Goal: Navigation & Orientation: Find specific page/section

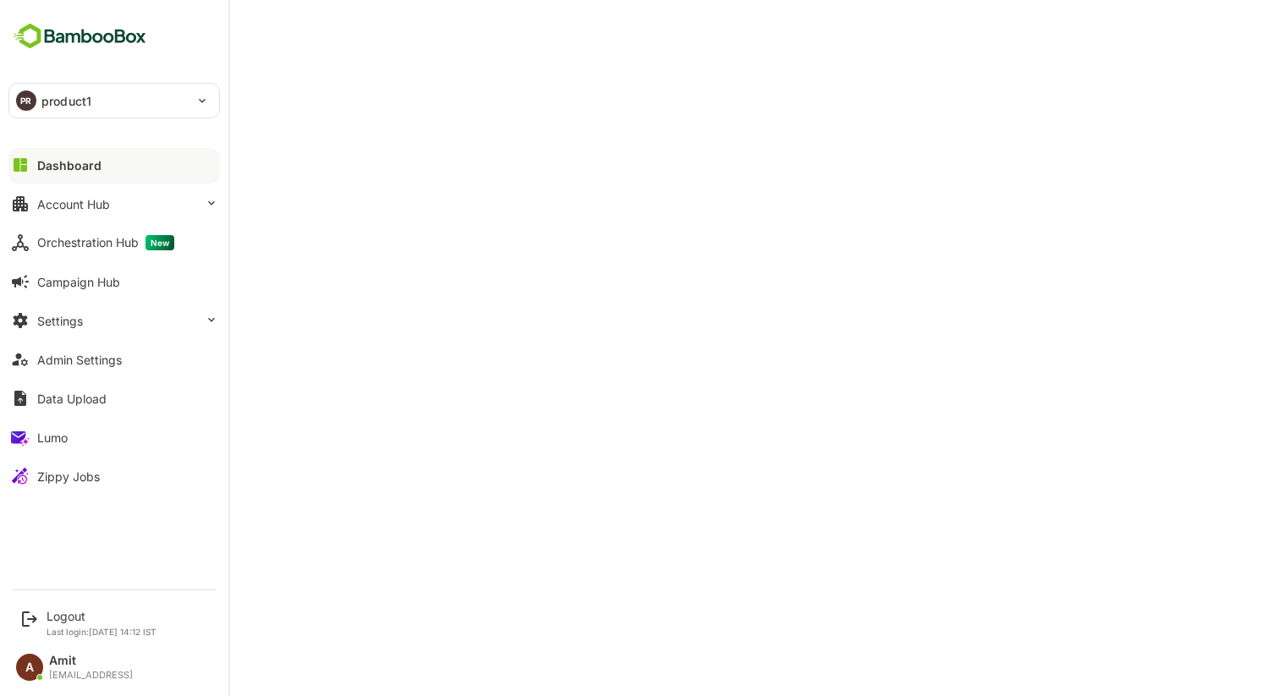
click at [55, 163] on div "Dashboard" at bounding box center [69, 165] width 64 height 14
click at [77, 362] on div "Admin Settings" at bounding box center [79, 360] width 85 height 14
click at [19, 532] on div "PR product1 ******** Dashboard Account Hub Orchestration Hub New Campaign Hub S…" at bounding box center [114, 290] width 228 height 580
click at [50, 616] on div "Logout" at bounding box center [102, 616] width 110 height 14
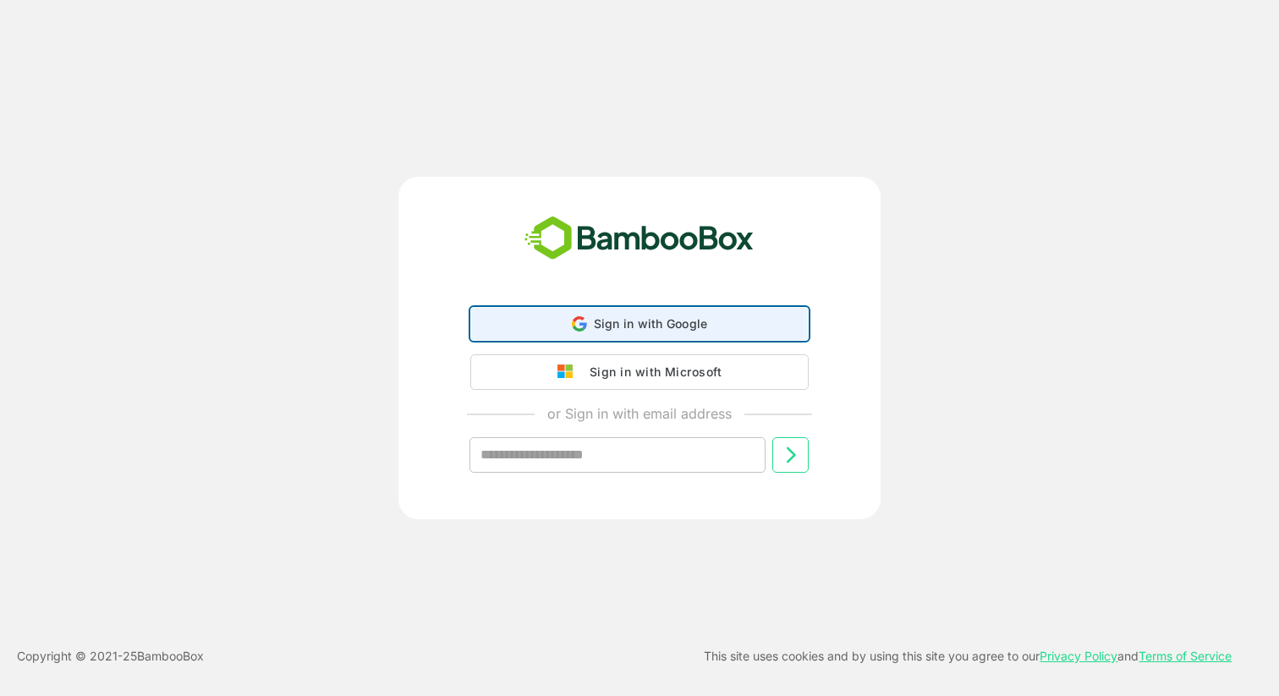
click at [629, 320] on span "Sign in with Google" at bounding box center [651, 323] width 114 height 14
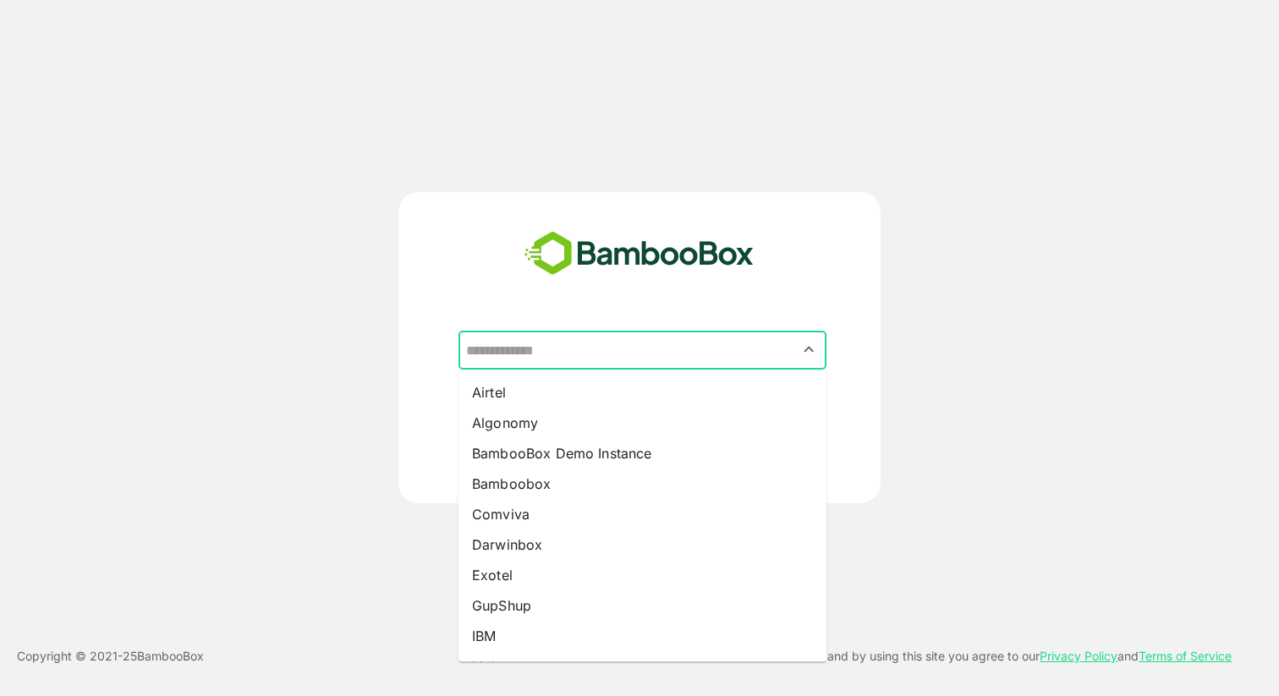
click at [588, 350] on input "text" at bounding box center [642, 350] width 361 height 32
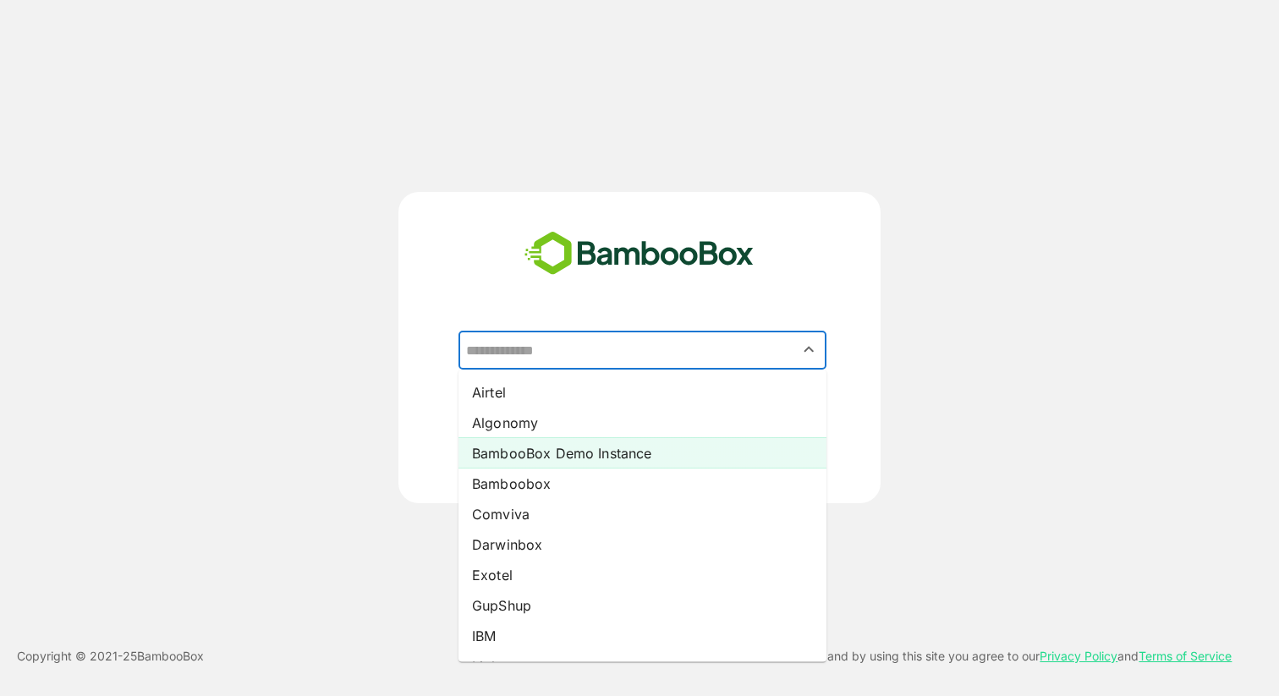
click at [565, 443] on li "BambooBox Demo Instance" at bounding box center [643, 453] width 368 height 30
type input "**********"
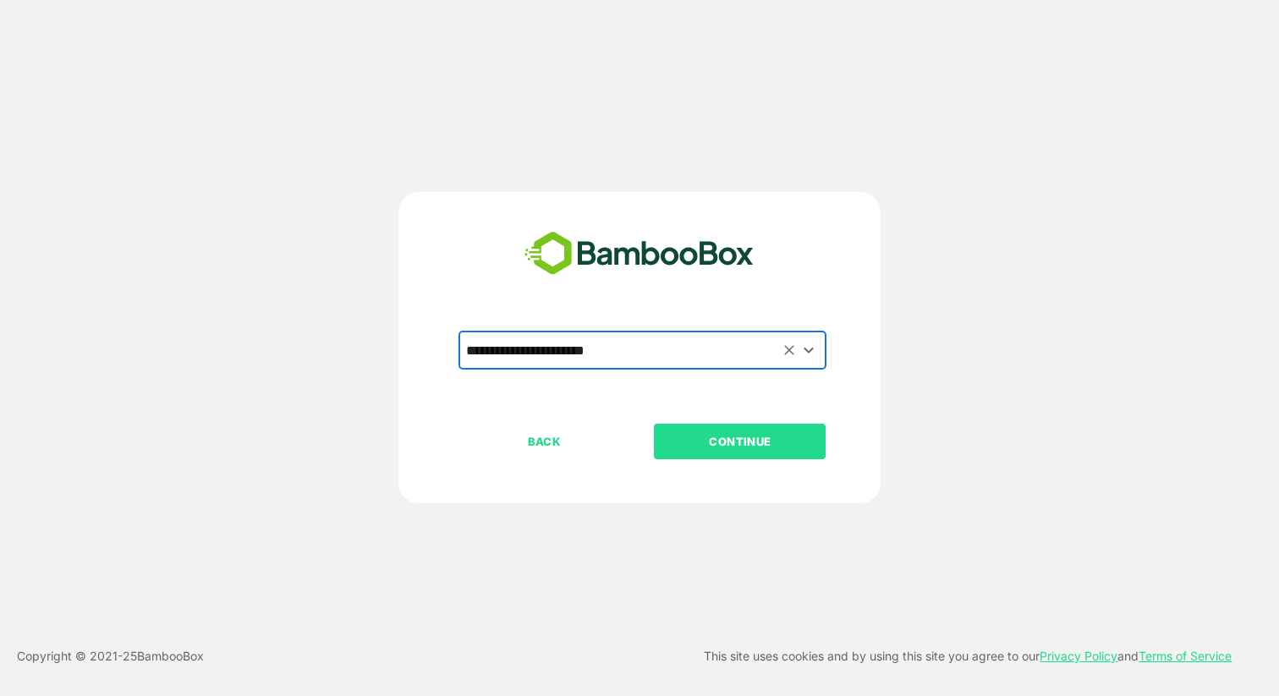
click at [727, 435] on p "CONTINUE" at bounding box center [740, 441] width 169 height 19
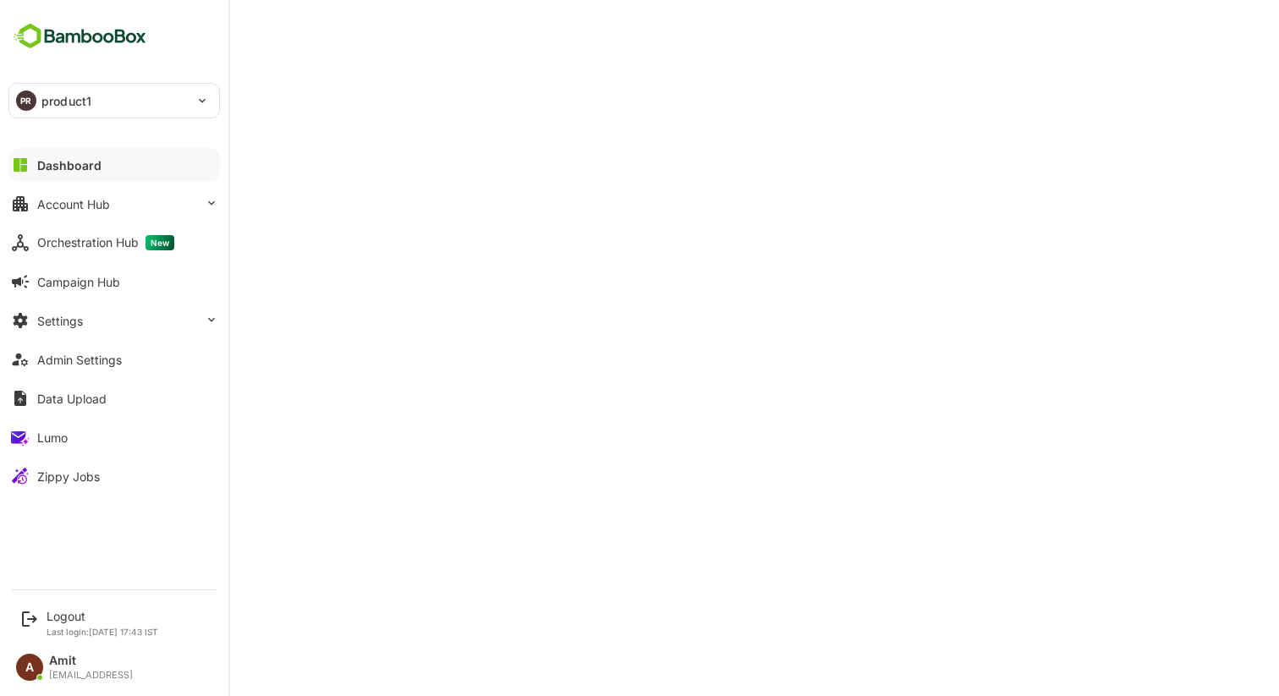
click at [59, 168] on div "Dashboard" at bounding box center [69, 165] width 64 height 14
click at [52, 435] on div "Lumo" at bounding box center [52, 438] width 30 height 14
click at [74, 166] on div "Dashboard" at bounding box center [67, 165] width 61 height 14
click at [64, 209] on div "Account Hub" at bounding box center [73, 204] width 73 height 14
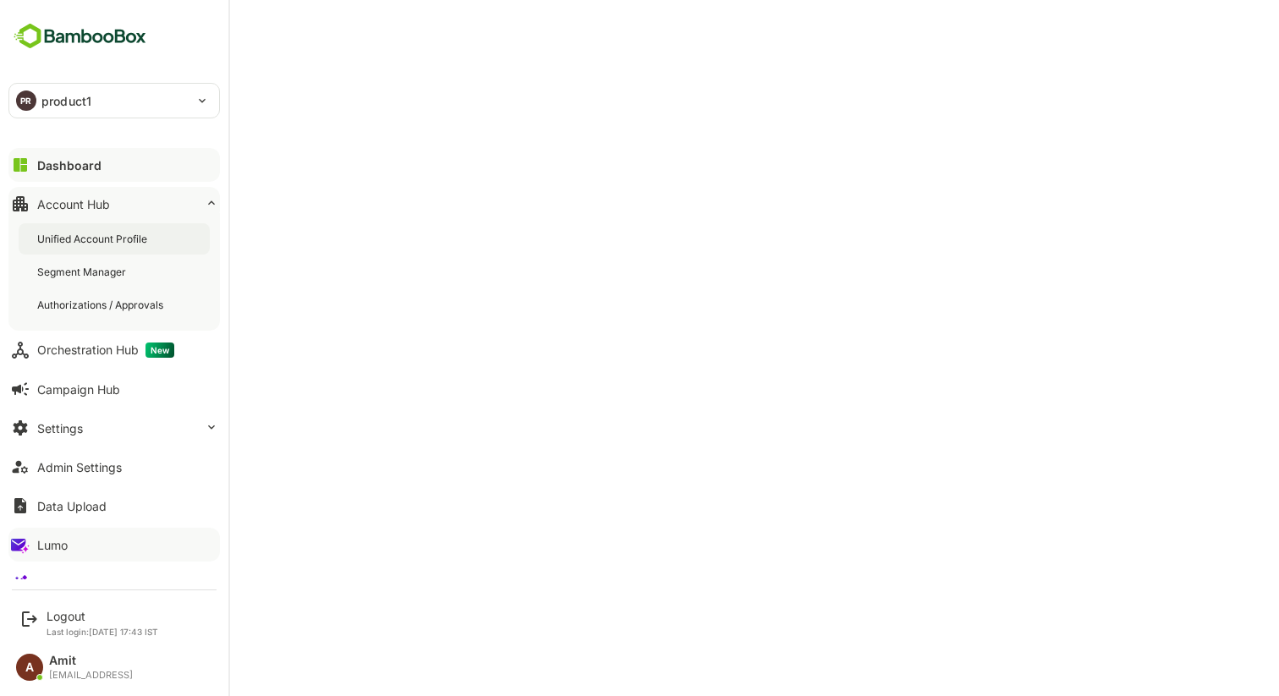
click at [70, 240] on div "Unified Account Profile" at bounding box center [93, 239] width 113 height 14
click at [47, 163] on div "Dashboard" at bounding box center [67, 165] width 61 height 14
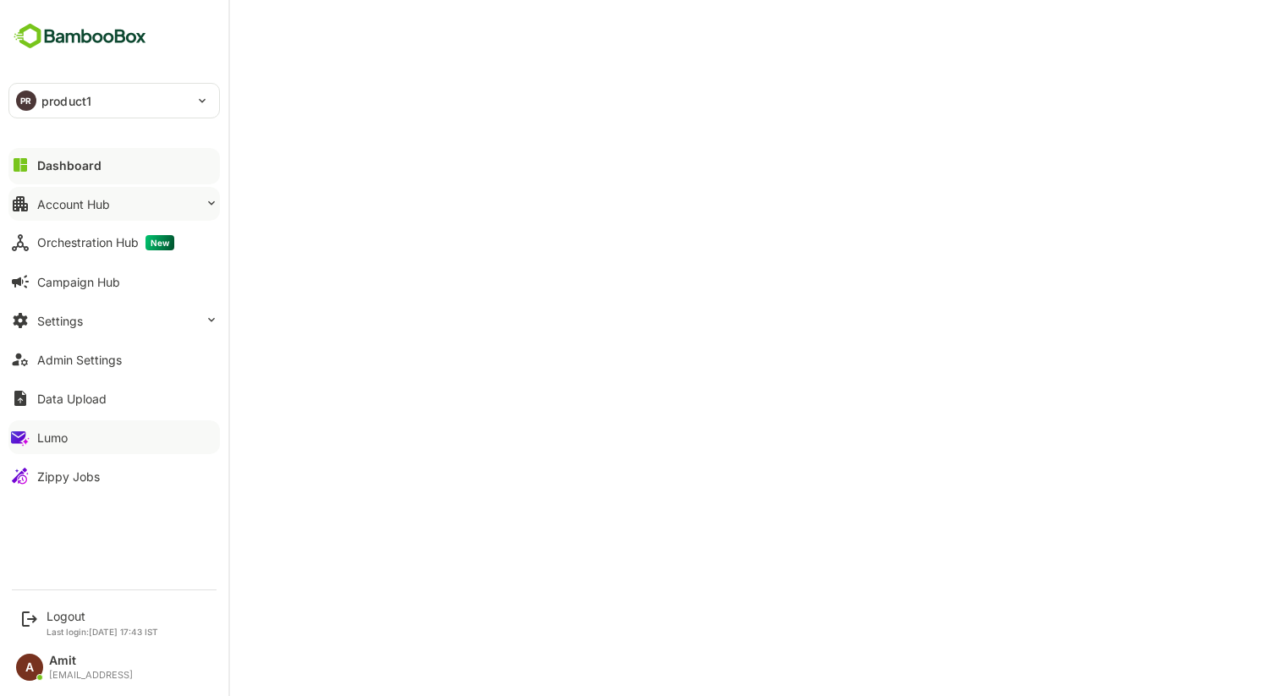
click at [118, 208] on button "Account Hub" at bounding box center [114, 204] width 212 height 34
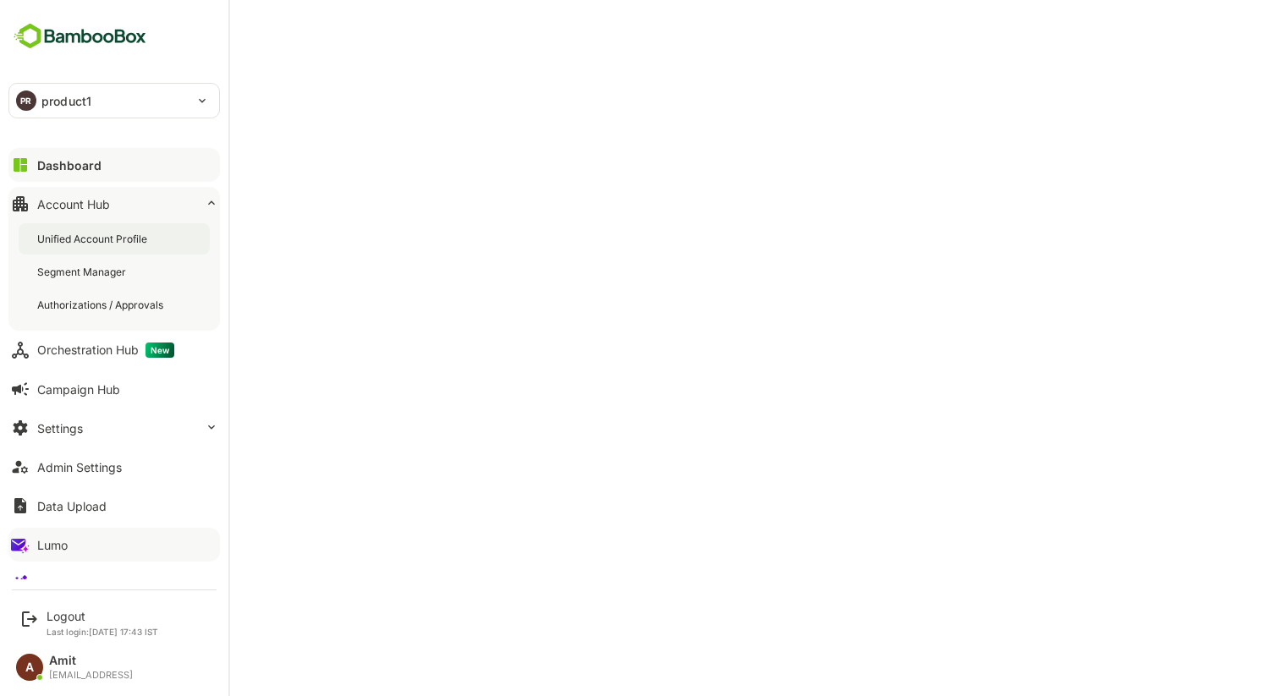
click at [95, 244] on div "Unified Account Profile" at bounding box center [93, 239] width 113 height 14
click at [53, 157] on button "Dashboard" at bounding box center [114, 165] width 212 height 34
